Goal: Obtain resource: Download file/media

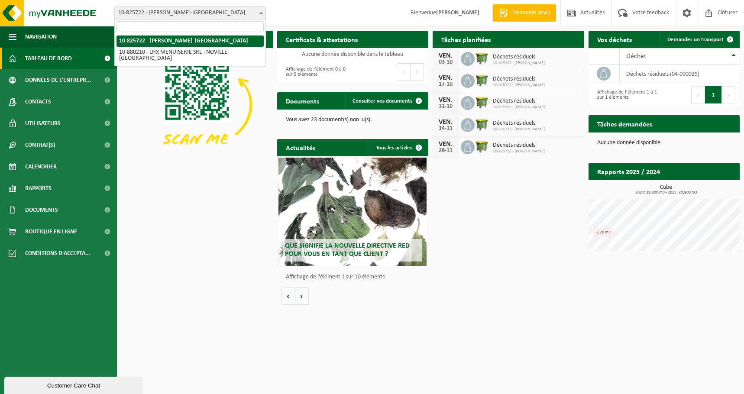
click at [263, 11] on span at bounding box center [261, 12] width 9 height 11
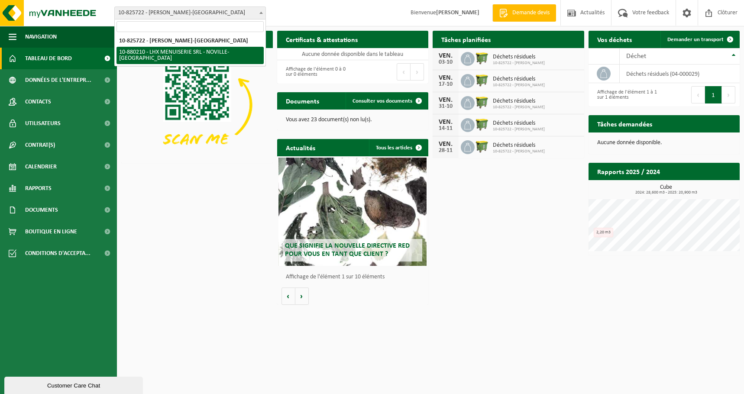
select select "109269"
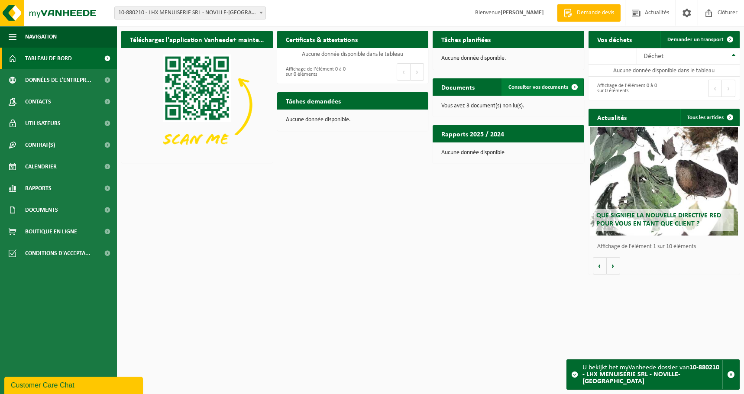
click at [576, 85] on span at bounding box center [574, 86] width 17 height 17
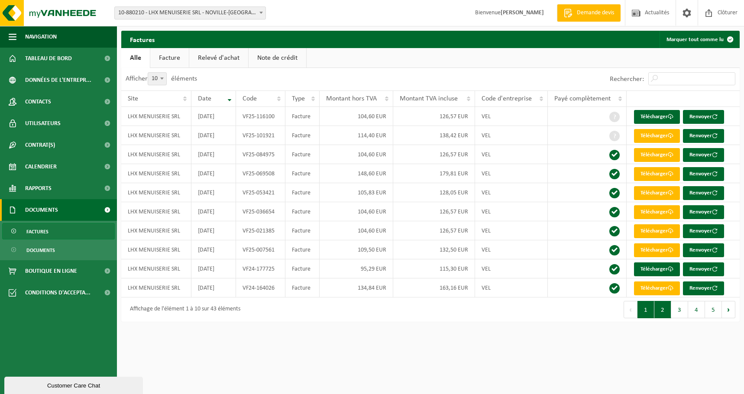
click at [664, 315] on button "2" at bounding box center [662, 309] width 17 height 17
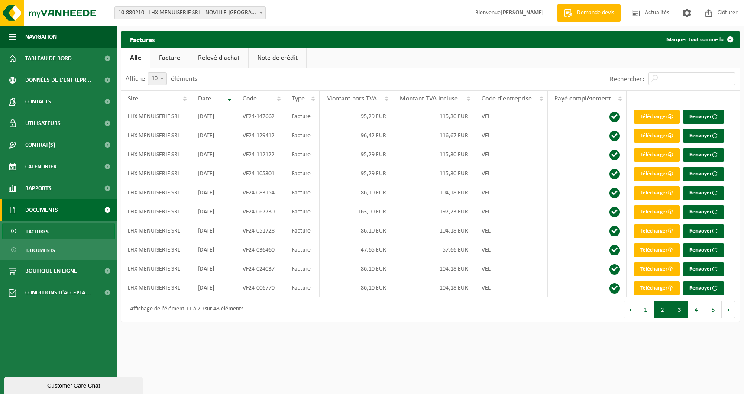
click at [679, 312] on button "3" at bounding box center [679, 309] width 17 height 17
click at [663, 312] on button "2" at bounding box center [662, 309] width 17 height 17
click at [648, 313] on button "1" at bounding box center [645, 309] width 17 height 17
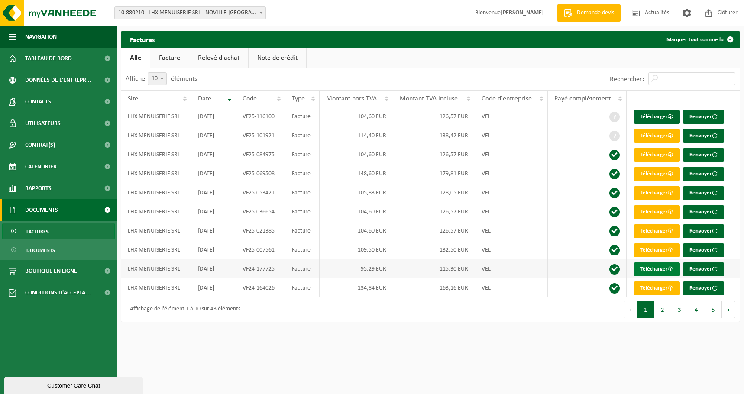
click at [663, 268] on link "Télécharger" at bounding box center [657, 269] width 46 height 14
click at [663, 312] on button "2" at bounding box center [662, 309] width 17 height 17
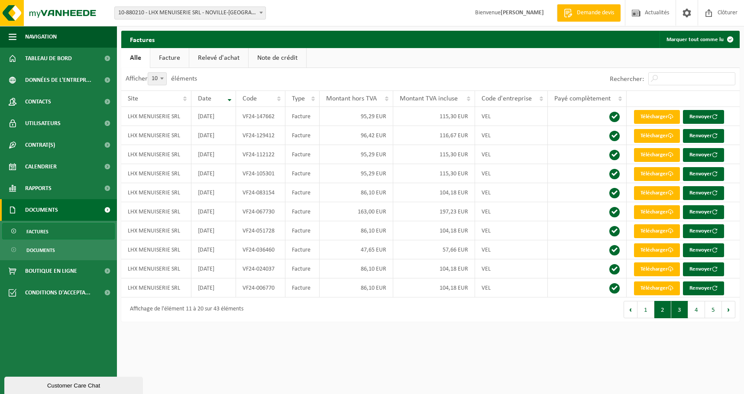
click at [679, 309] on button "3" at bounding box center [679, 309] width 17 height 17
click at [658, 310] on button "2" at bounding box center [662, 309] width 17 height 17
click at [664, 233] on link "Télécharger" at bounding box center [657, 231] width 46 height 14
click at [657, 192] on link "Télécharger" at bounding box center [657, 193] width 46 height 14
